Goal: Browse casually: Explore the website without a specific task or goal

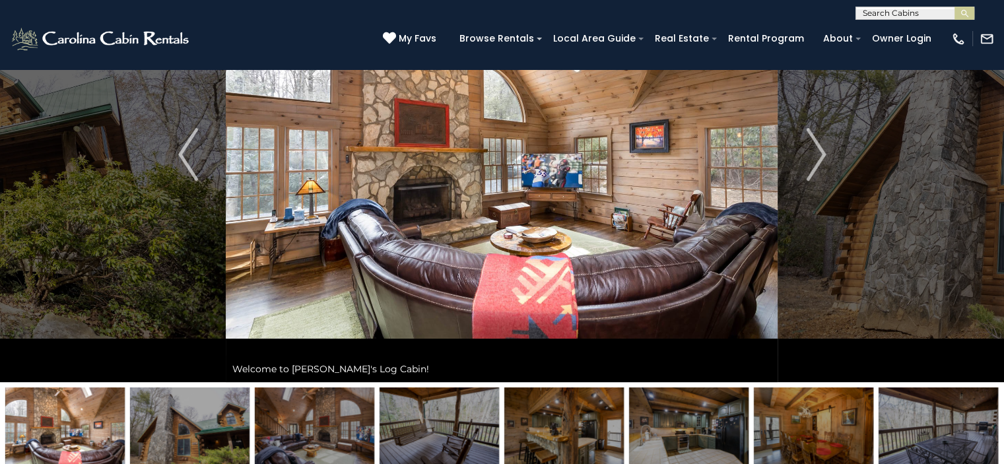
scroll to position [28, 0]
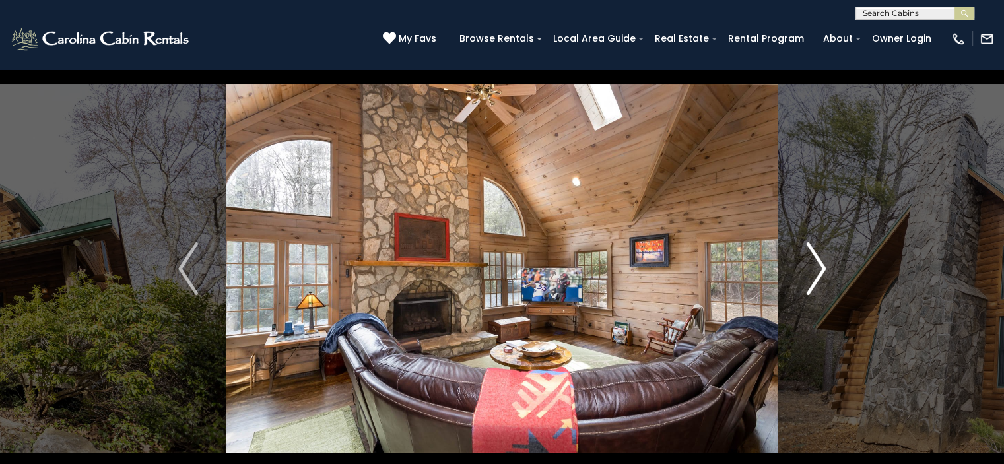
click at [832, 255] on button "Next" at bounding box center [816, 268] width 76 height 455
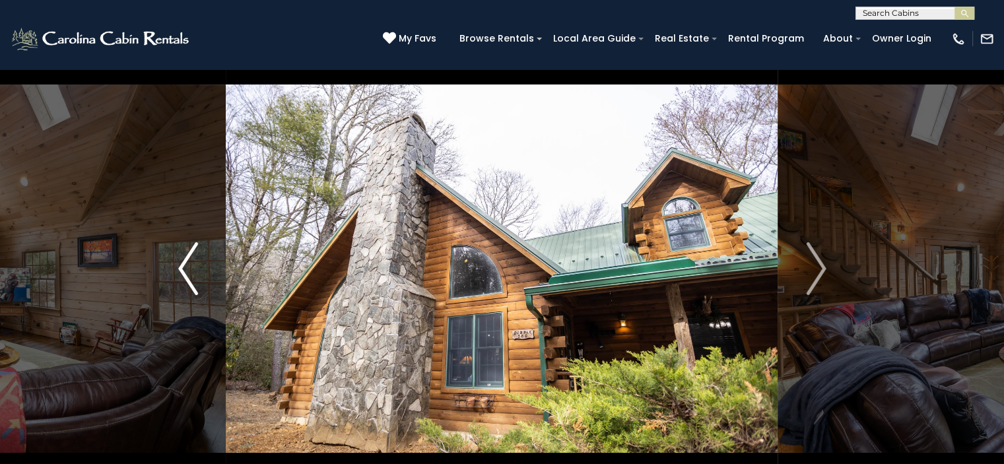
click at [180, 270] on img "Previous" at bounding box center [188, 268] width 20 height 53
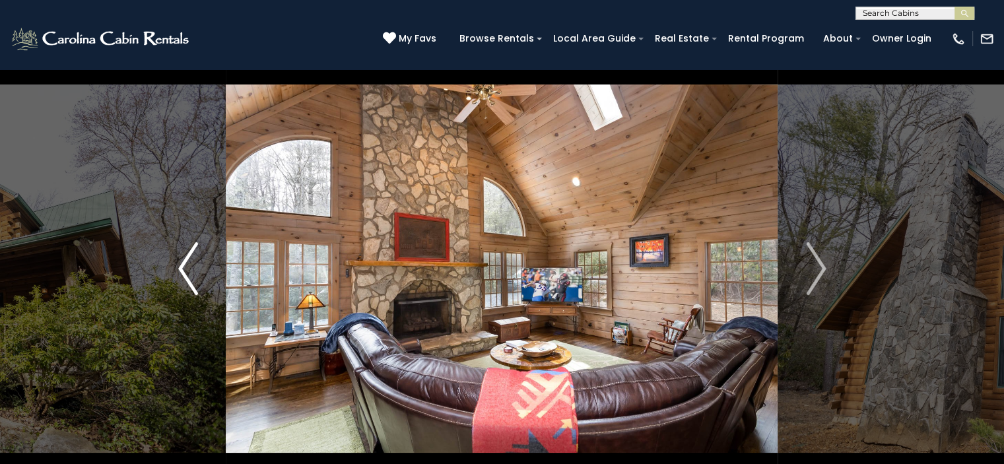
click at [180, 270] on img "Previous" at bounding box center [188, 268] width 20 height 53
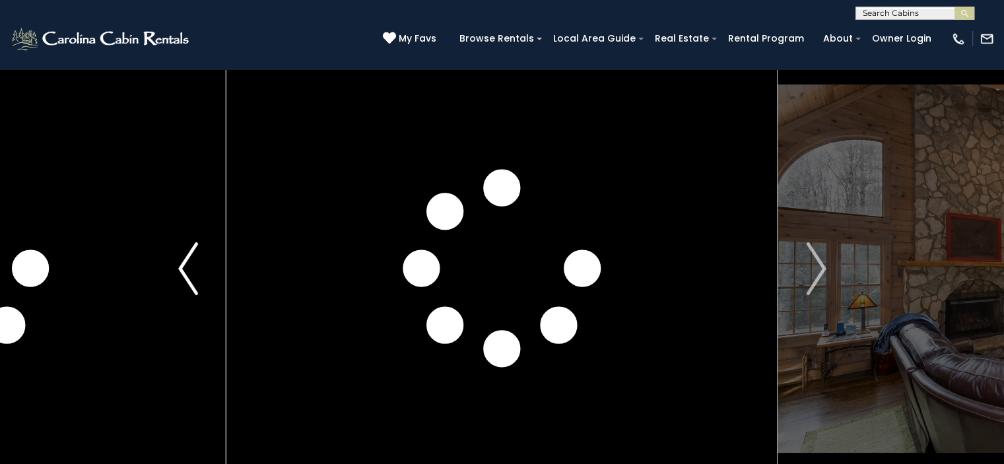
click at [189, 271] on img "Previous" at bounding box center [188, 268] width 20 height 53
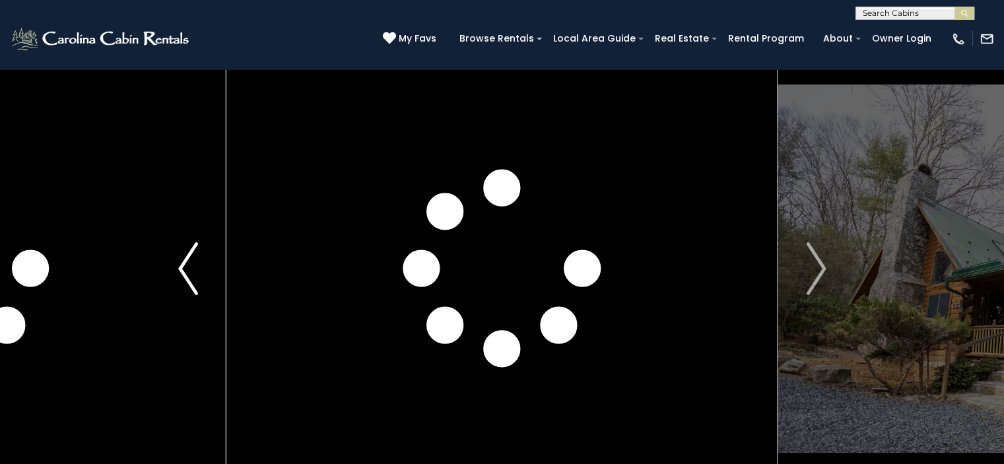
click at [189, 274] on img "Previous" at bounding box center [188, 268] width 20 height 53
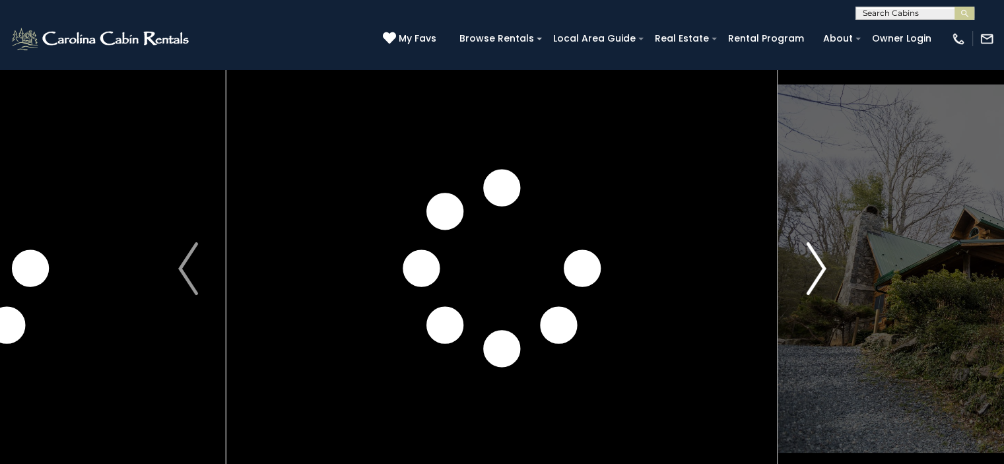
click at [843, 277] on button "Next" at bounding box center [816, 268] width 76 height 455
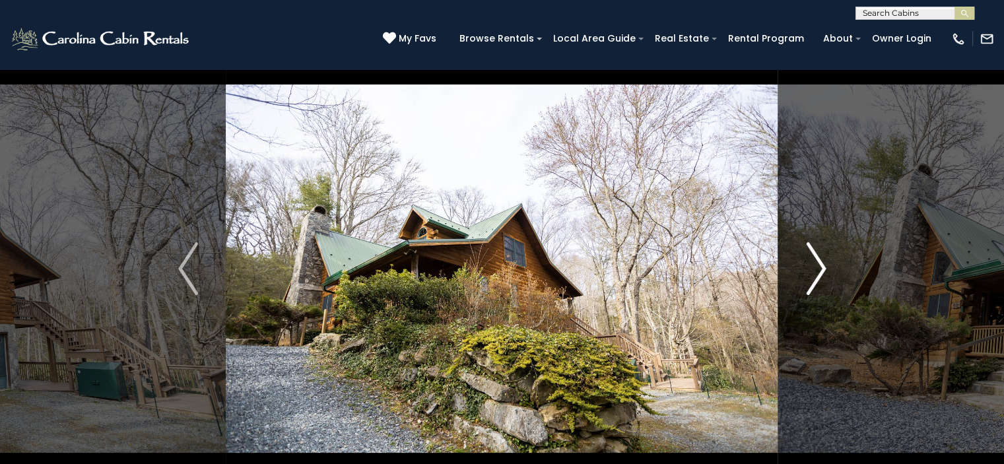
click at [811, 271] on img "Next" at bounding box center [816, 268] width 20 height 53
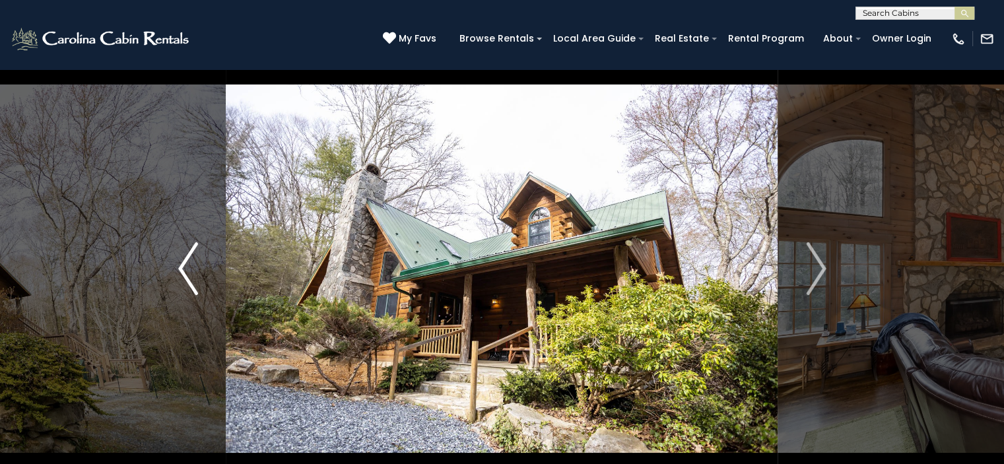
click at [174, 266] on button "Previous" at bounding box center [188, 268] width 76 height 455
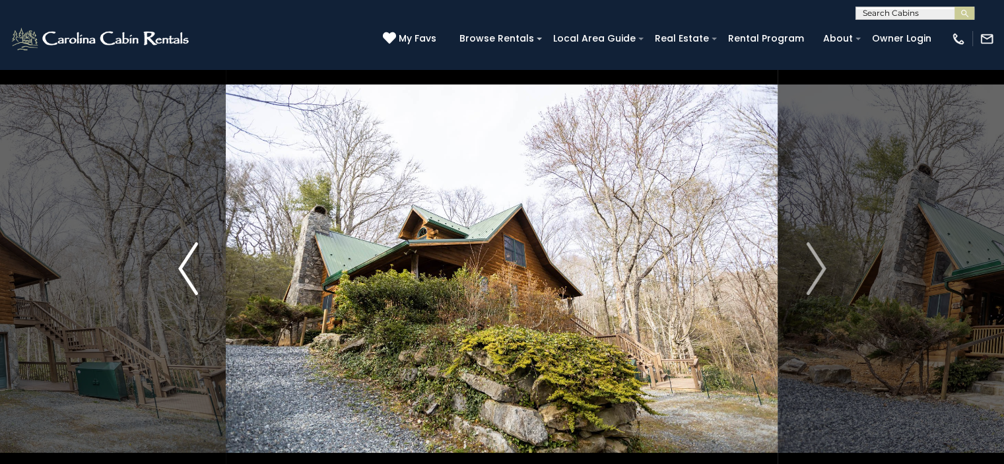
click at [174, 266] on button "Previous" at bounding box center [188, 268] width 76 height 455
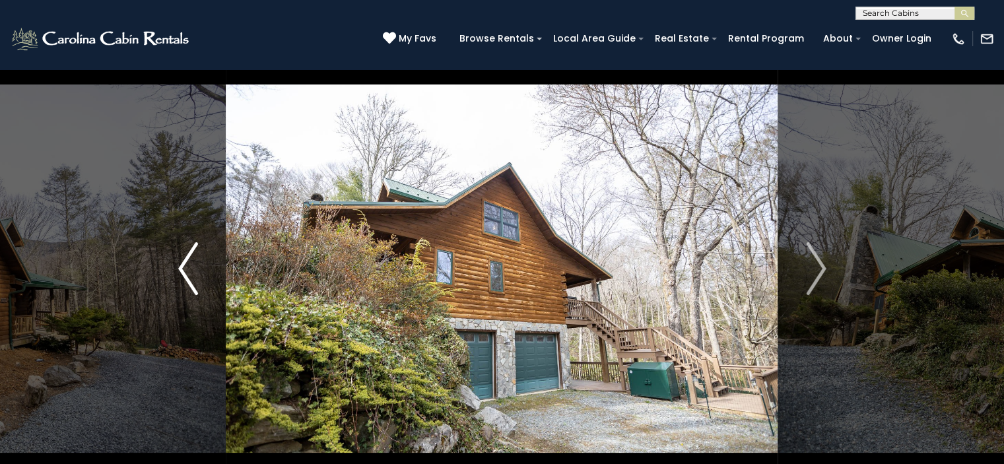
click at [192, 267] on img "Previous" at bounding box center [188, 268] width 20 height 53
click at [193, 266] on img "Previous" at bounding box center [188, 268] width 20 height 53
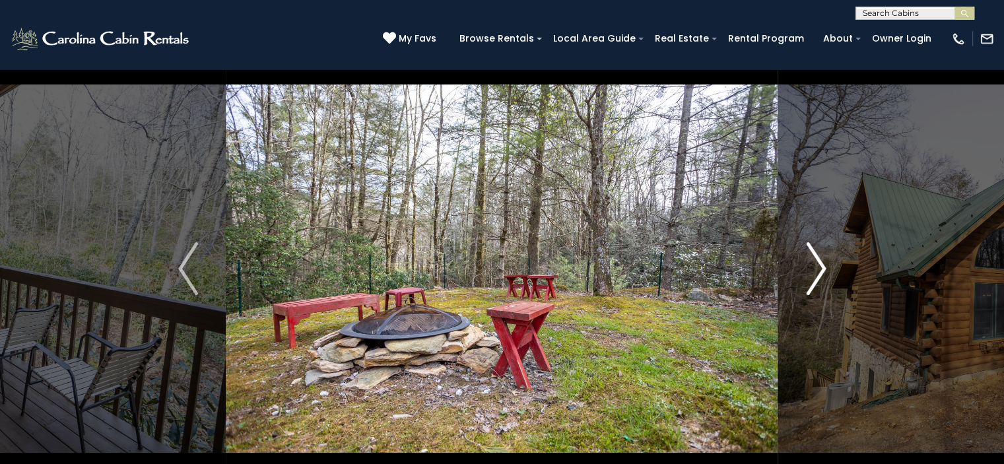
click at [820, 266] on img "Next" at bounding box center [816, 268] width 20 height 53
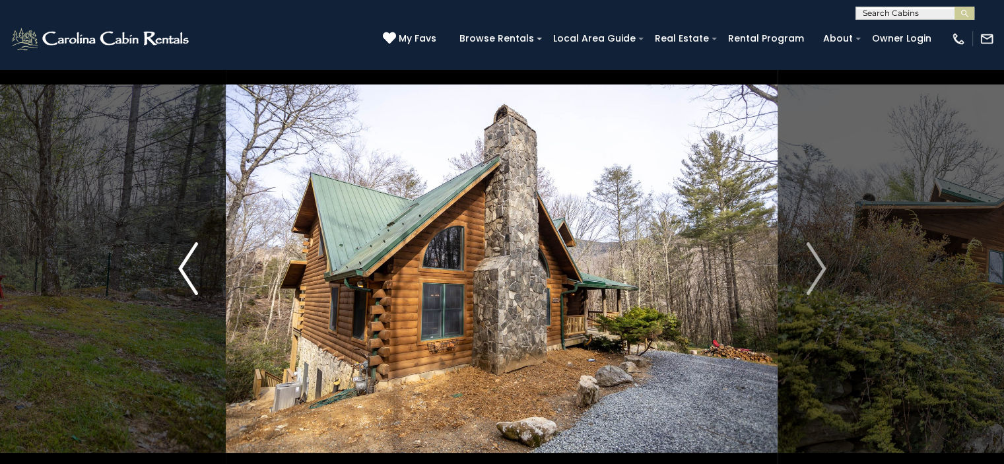
click at [180, 261] on img "Previous" at bounding box center [188, 268] width 20 height 53
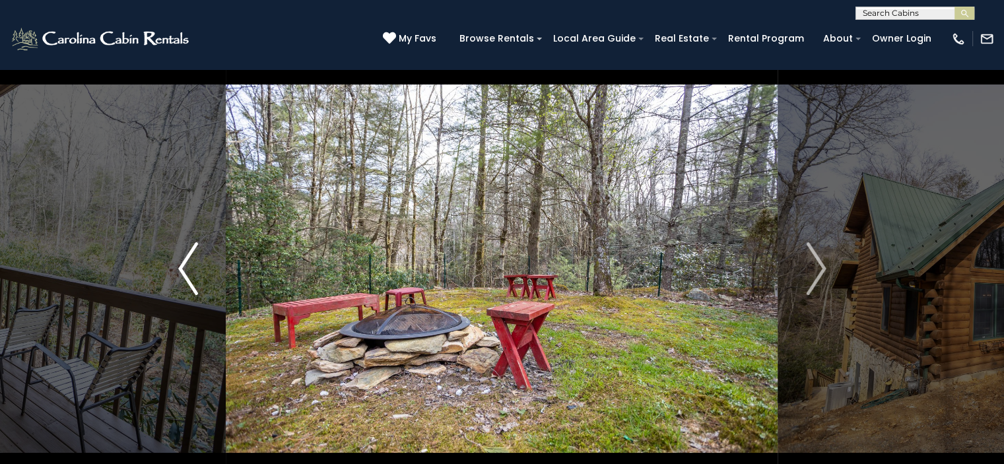
click at [180, 261] on img "Previous" at bounding box center [188, 268] width 20 height 53
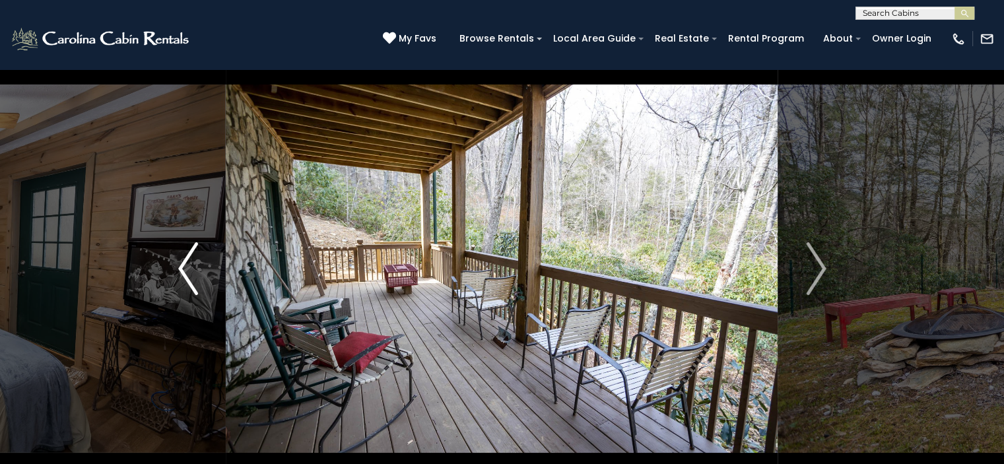
click at [182, 263] on img "Previous" at bounding box center [188, 268] width 20 height 53
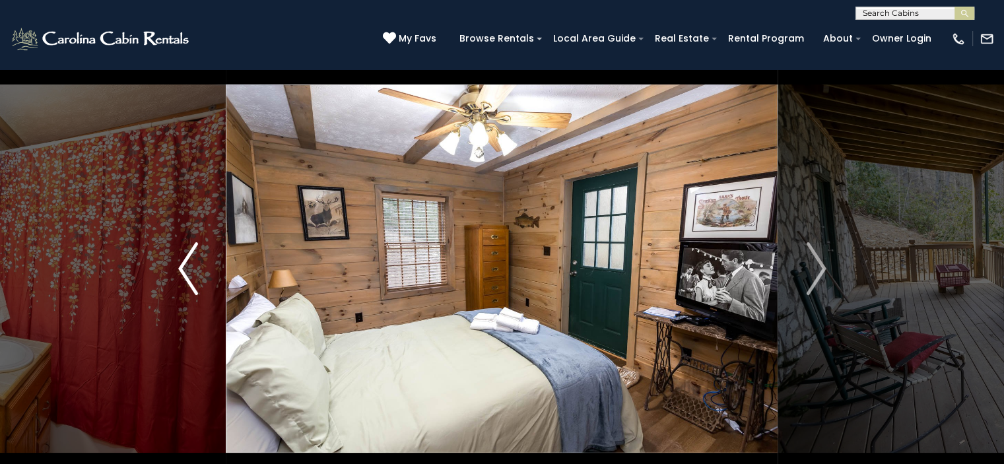
click at [203, 284] on button "Previous" at bounding box center [188, 268] width 76 height 455
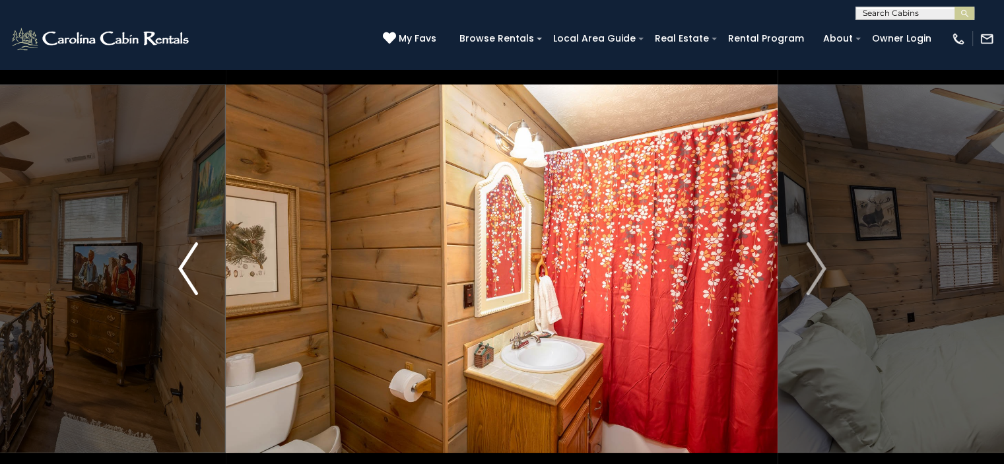
click at [197, 276] on img "Previous" at bounding box center [188, 268] width 20 height 53
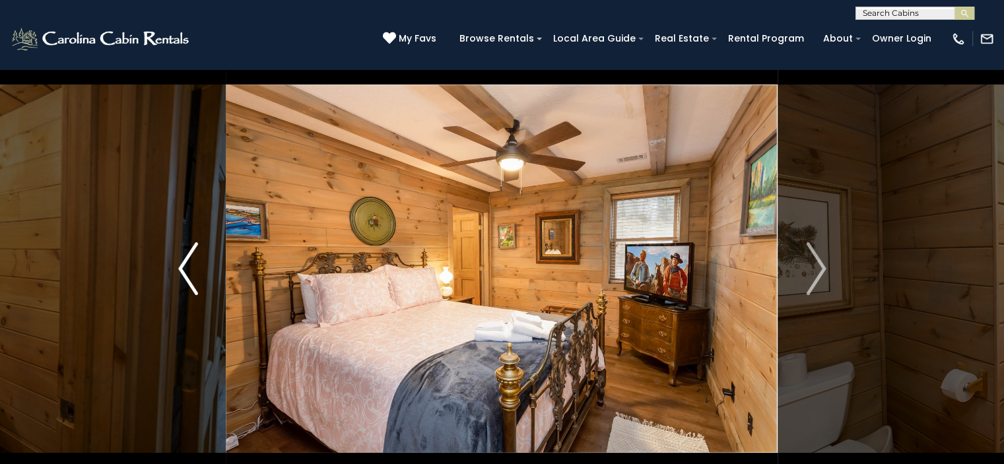
click at [197, 276] on img "Previous" at bounding box center [188, 268] width 20 height 53
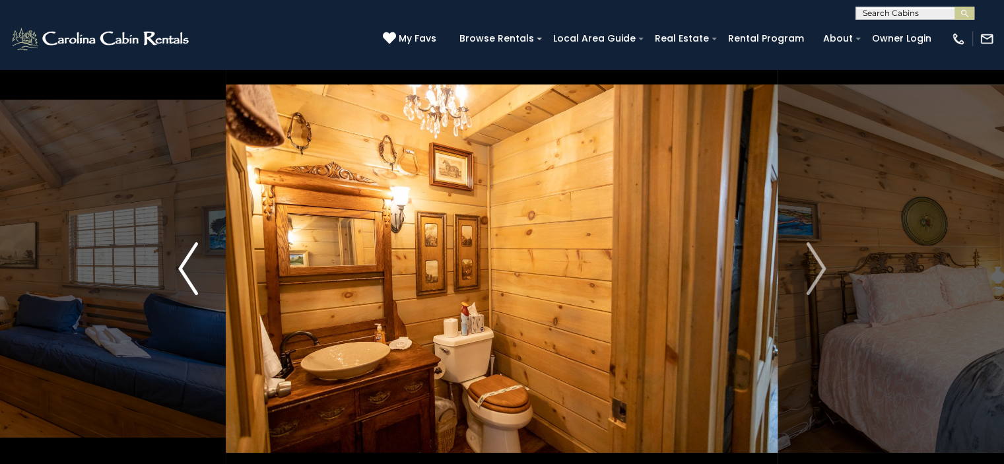
click at [197, 276] on img "Previous" at bounding box center [188, 268] width 20 height 53
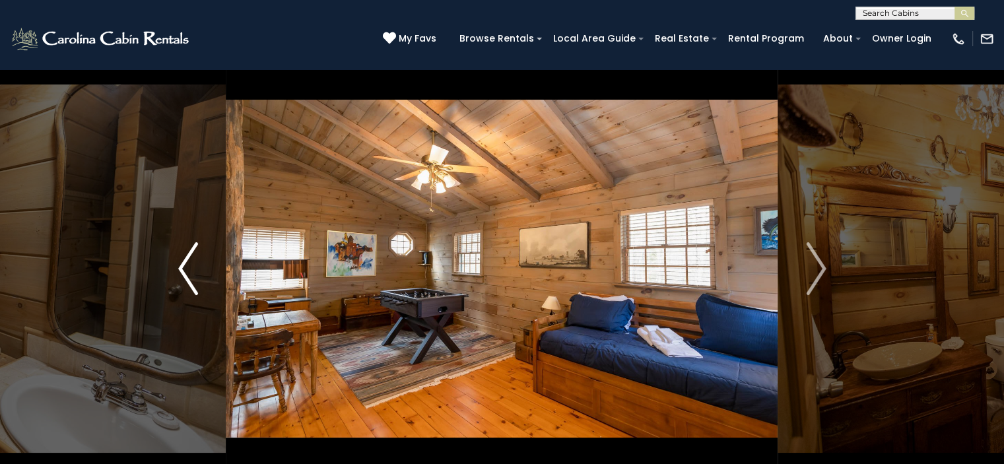
click at [197, 276] on img "Previous" at bounding box center [188, 268] width 20 height 53
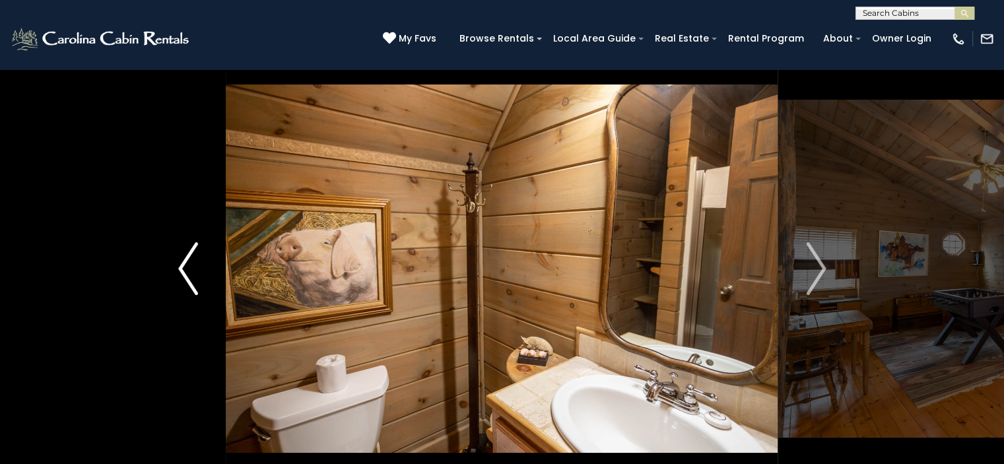
click at [197, 276] on img "Previous" at bounding box center [188, 268] width 20 height 53
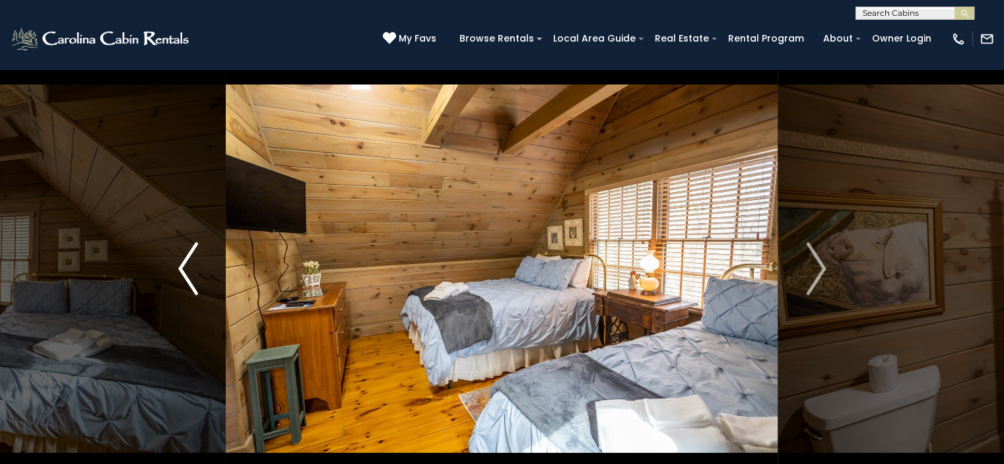
click at [197, 276] on img "Previous" at bounding box center [188, 268] width 20 height 53
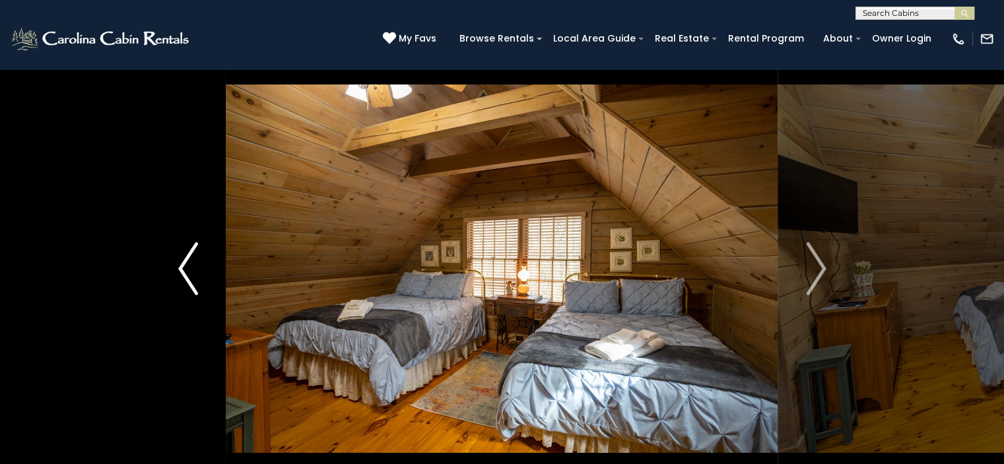
click at [197, 276] on img "Previous" at bounding box center [188, 268] width 20 height 53
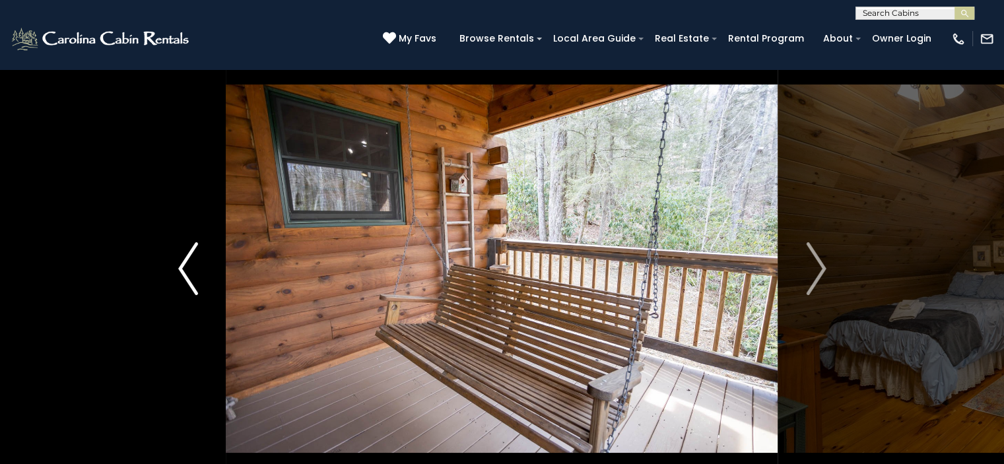
click at [197, 276] on img "Previous" at bounding box center [188, 268] width 20 height 53
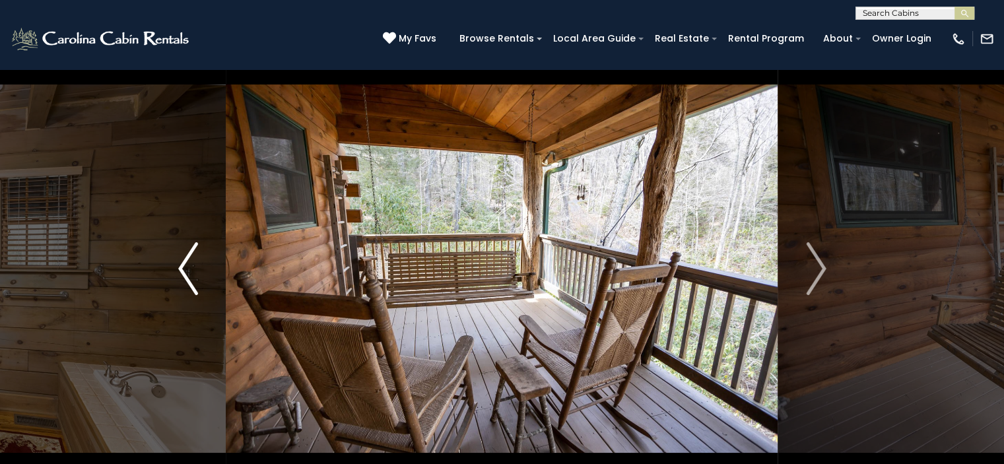
click at [197, 276] on img "Previous" at bounding box center [188, 268] width 20 height 53
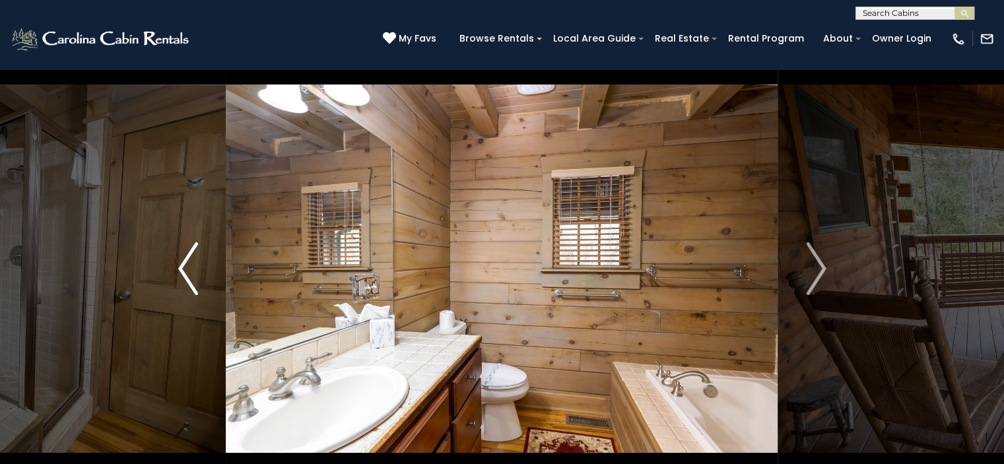
click at [197, 276] on img "Previous" at bounding box center [188, 268] width 20 height 53
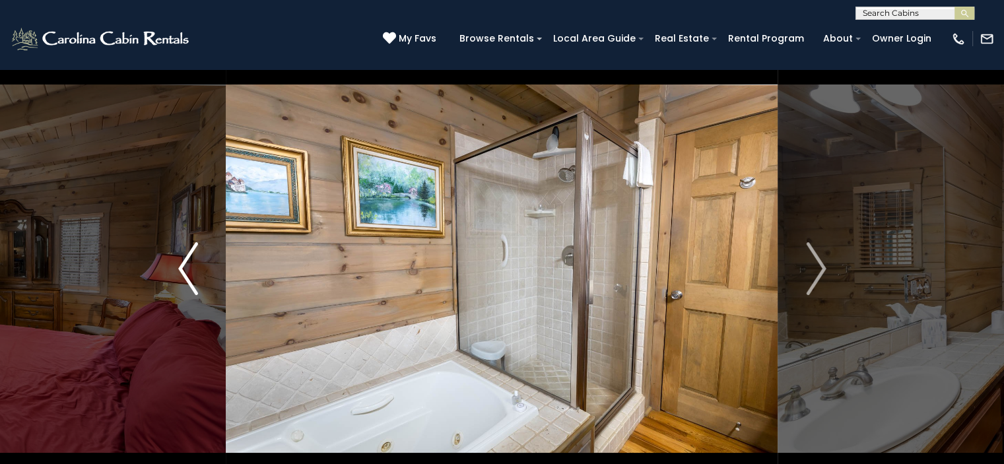
click at [197, 276] on img "Previous" at bounding box center [188, 268] width 20 height 53
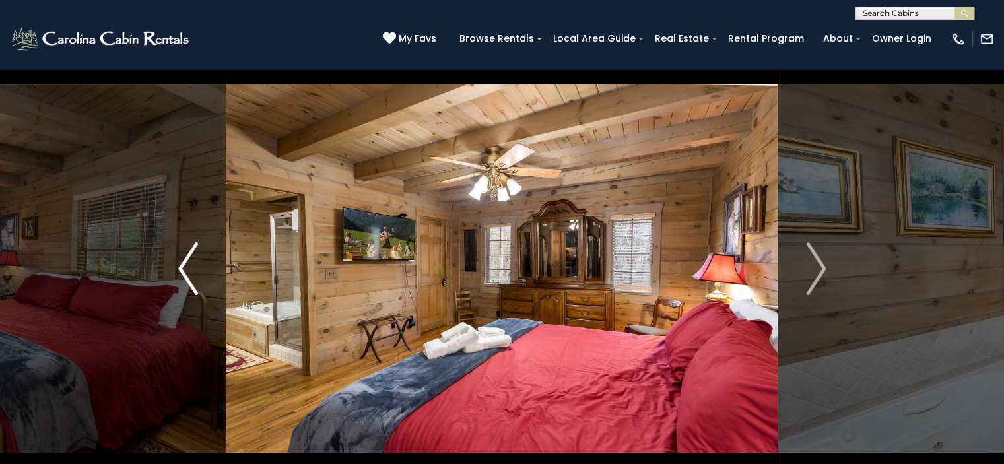
click at [197, 276] on img "Previous" at bounding box center [188, 268] width 20 height 53
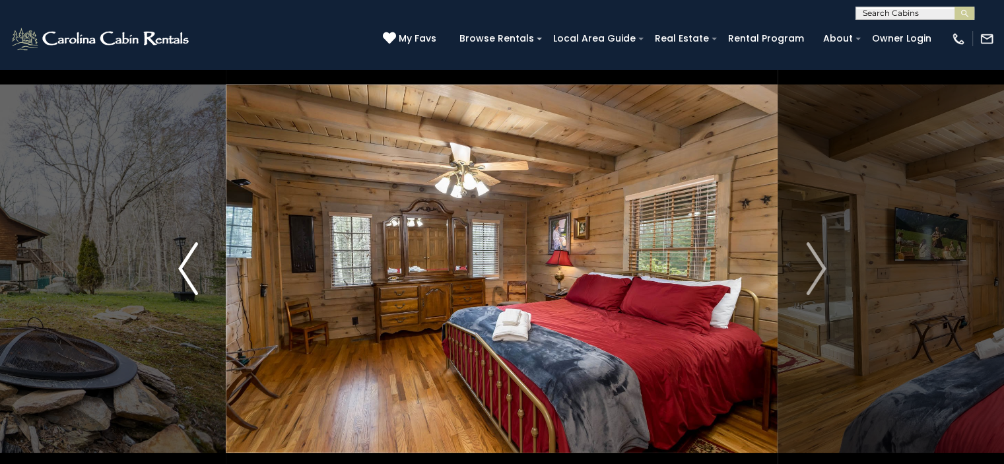
click at [197, 276] on img "Previous" at bounding box center [188, 268] width 20 height 53
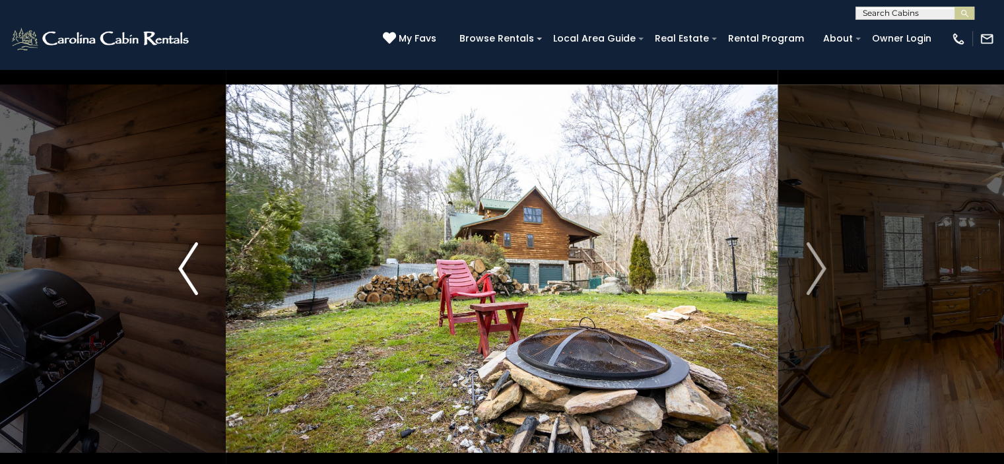
click at [197, 276] on img "Previous" at bounding box center [188, 268] width 20 height 53
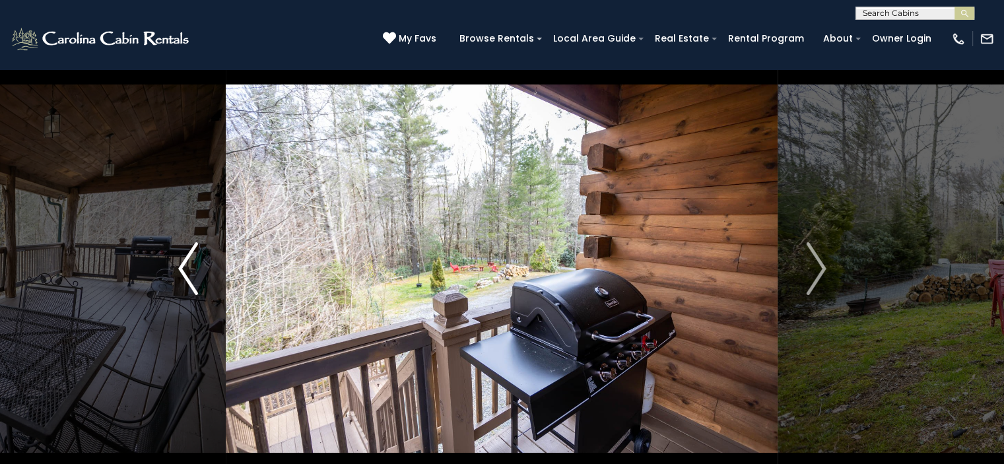
click at [197, 276] on img "Previous" at bounding box center [188, 268] width 20 height 53
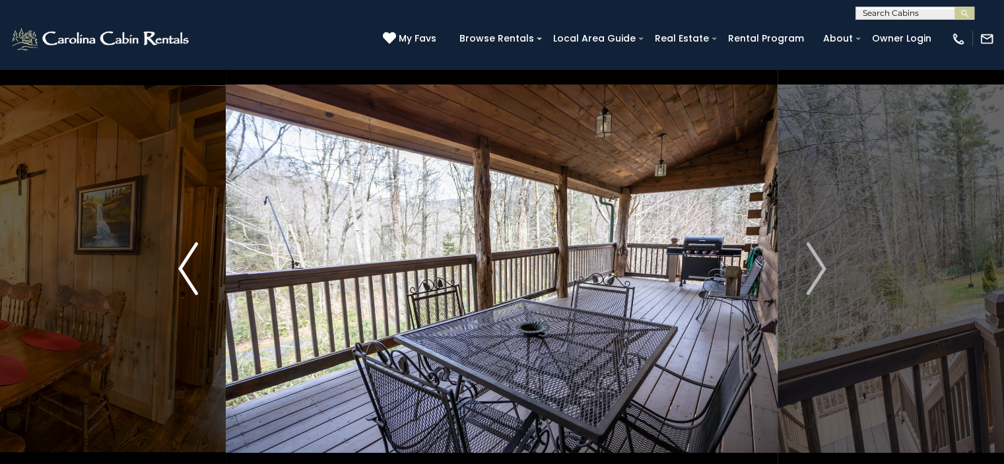
click at [174, 250] on button "Previous" at bounding box center [188, 268] width 76 height 455
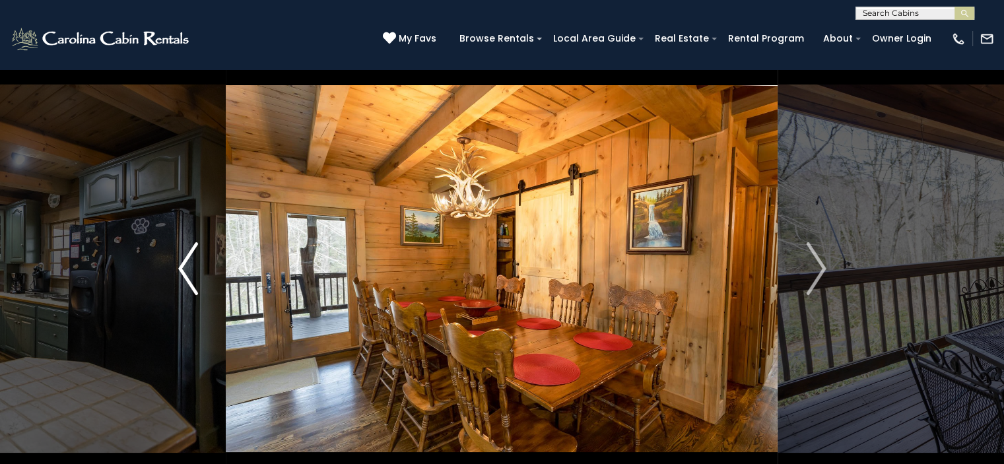
click at [182, 261] on img "Previous" at bounding box center [188, 268] width 20 height 53
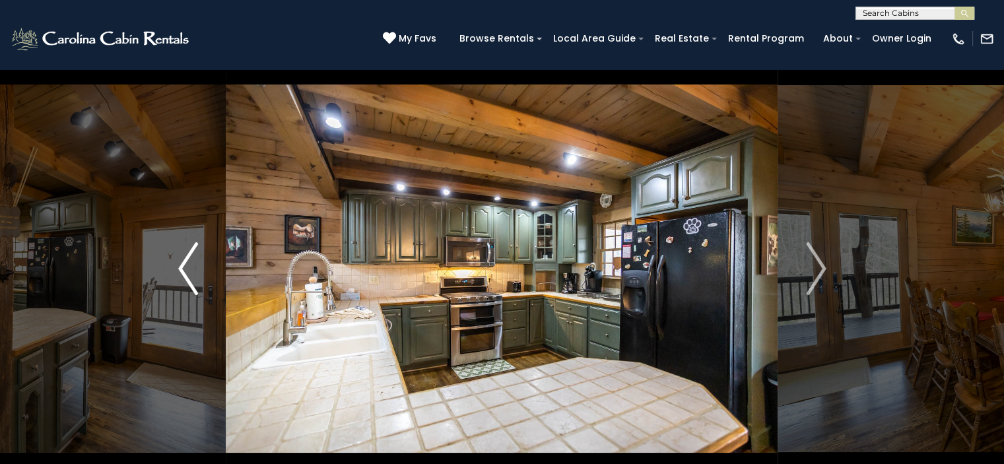
click at [186, 260] on img "Previous" at bounding box center [188, 268] width 20 height 53
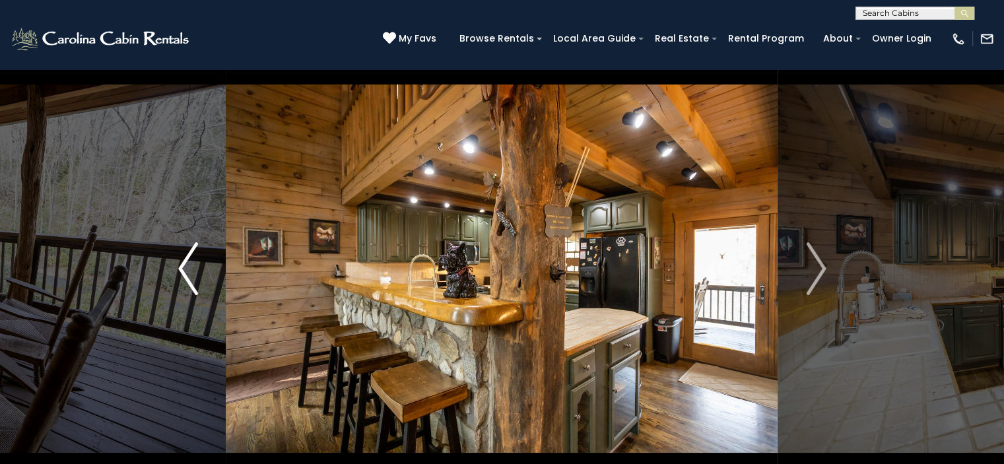
click at [187, 258] on img "Previous" at bounding box center [188, 268] width 20 height 53
